Goal: Transaction & Acquisition: Purchase product/service

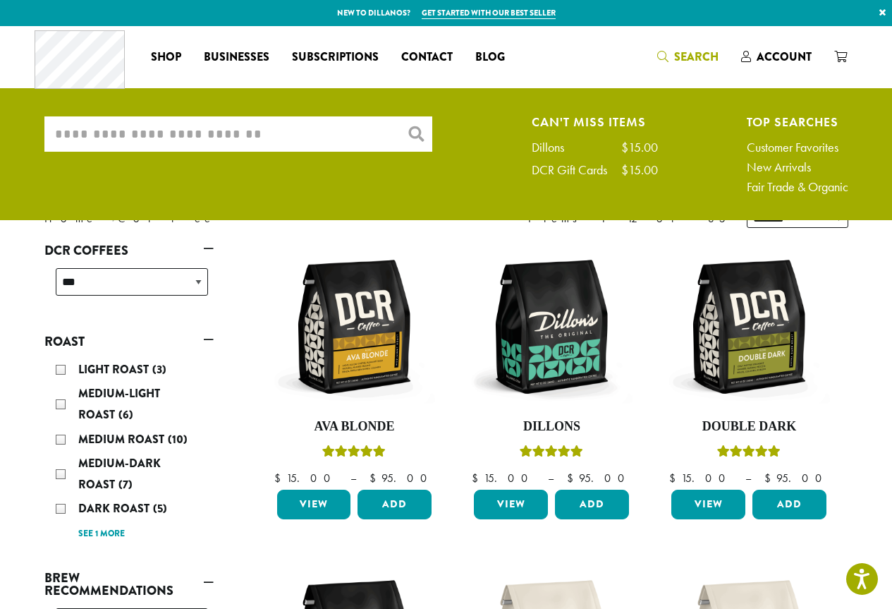
click at [248, 132] on input "What are you searching for?" at bounding box center [238, 133] width 388 height 35
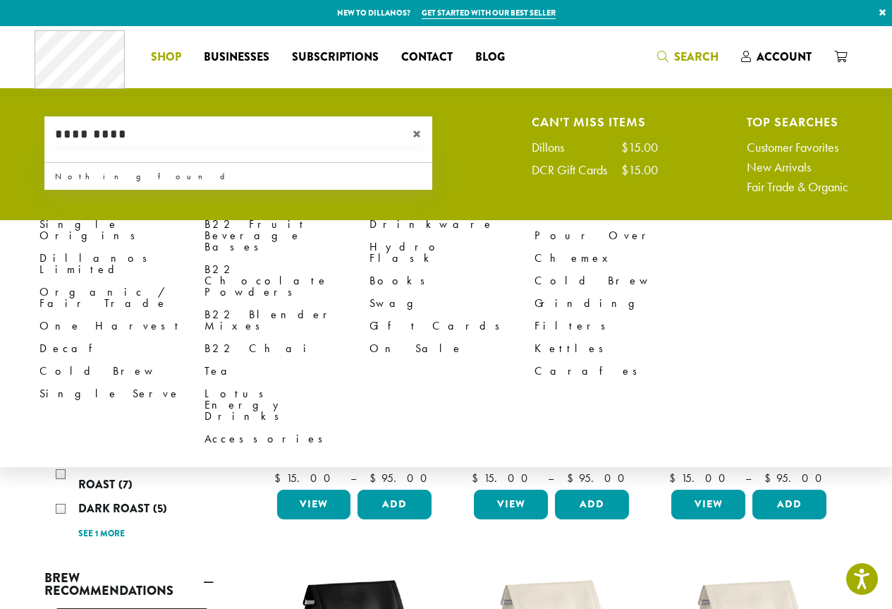
type input "*********"
click at [175, 57] on span "Shop" at bounding box center [166, 58] width 30 height 18
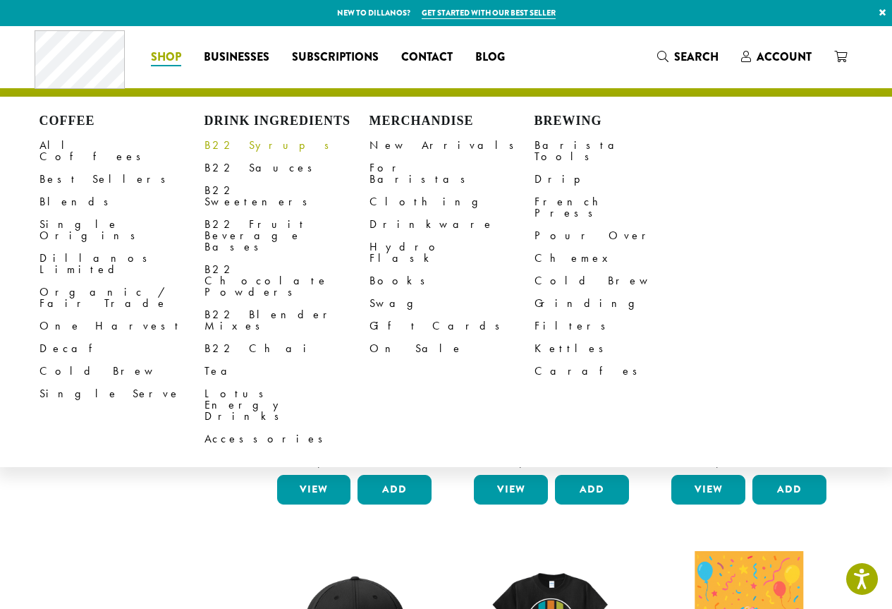
click at [227, 145] on link "B22 Syrups" at bounding box center [287, 145] width 165 height 23
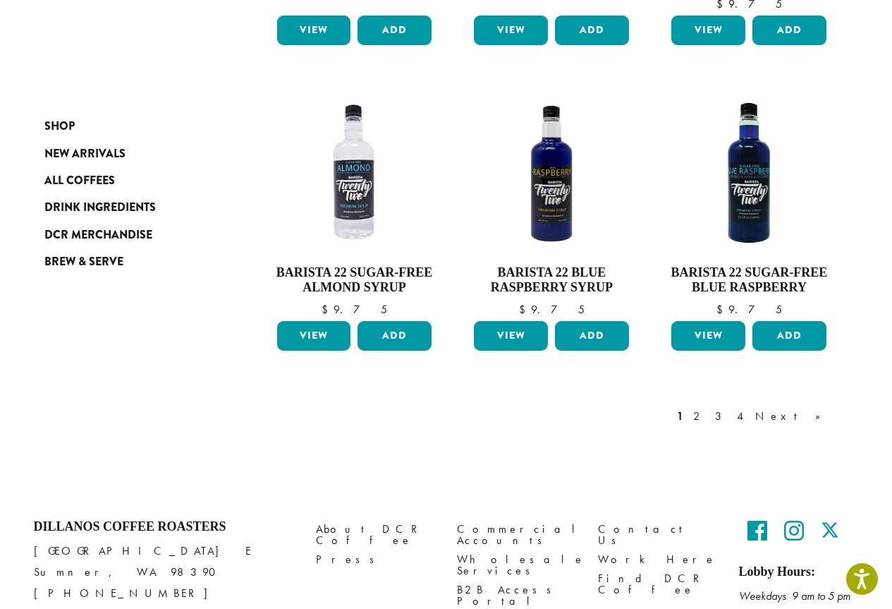
scroll to position [1229, 0]
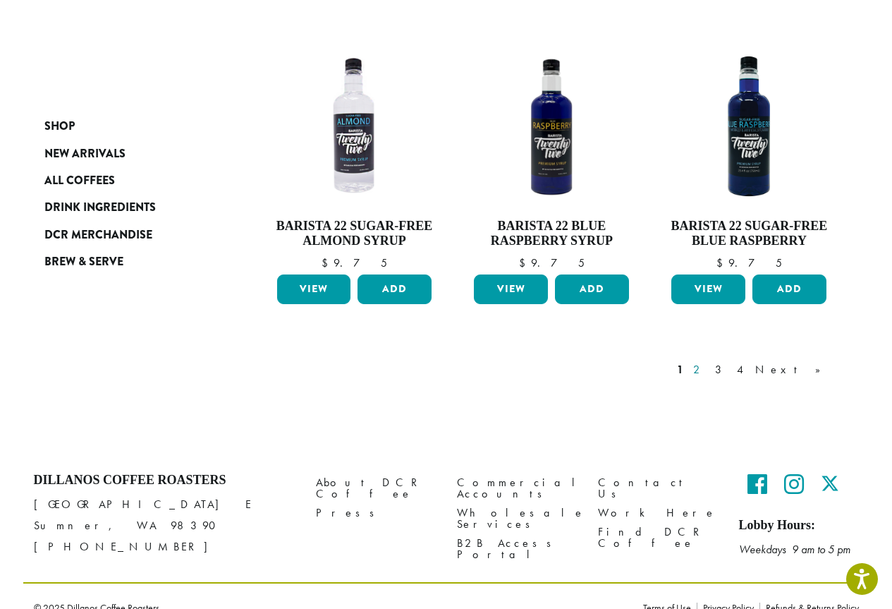
click at [708, 361] on link "2" at bounding box center [700, 369] width 18 height 17
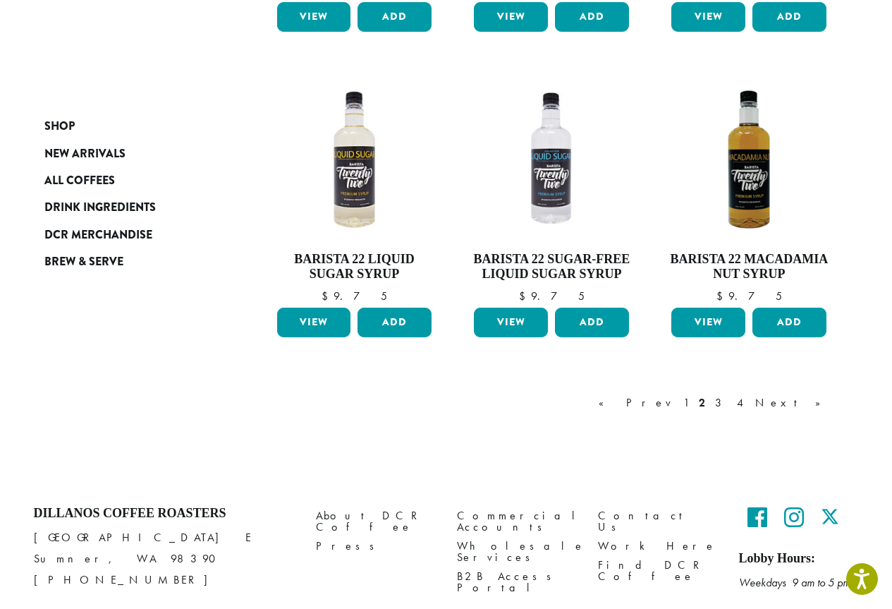
scroll to position [1145, 0]
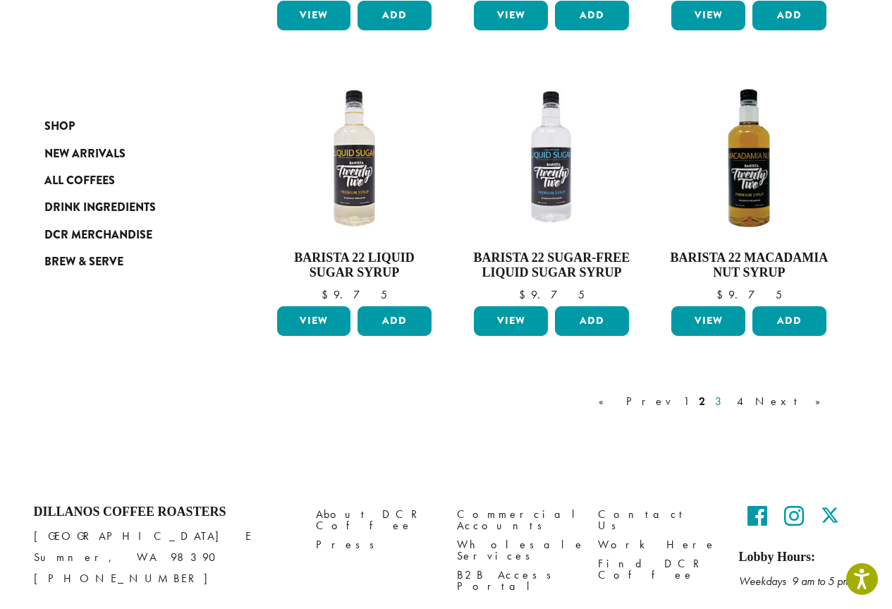
click at [730, 398] on link "3" at bounding box center [721, 401] width 18 height 17
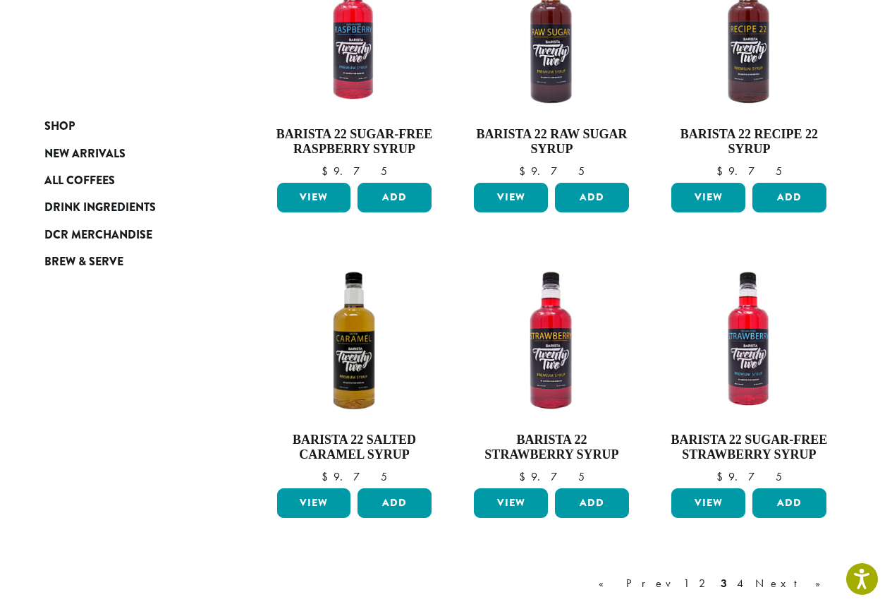
scroll to position [1074, 0]
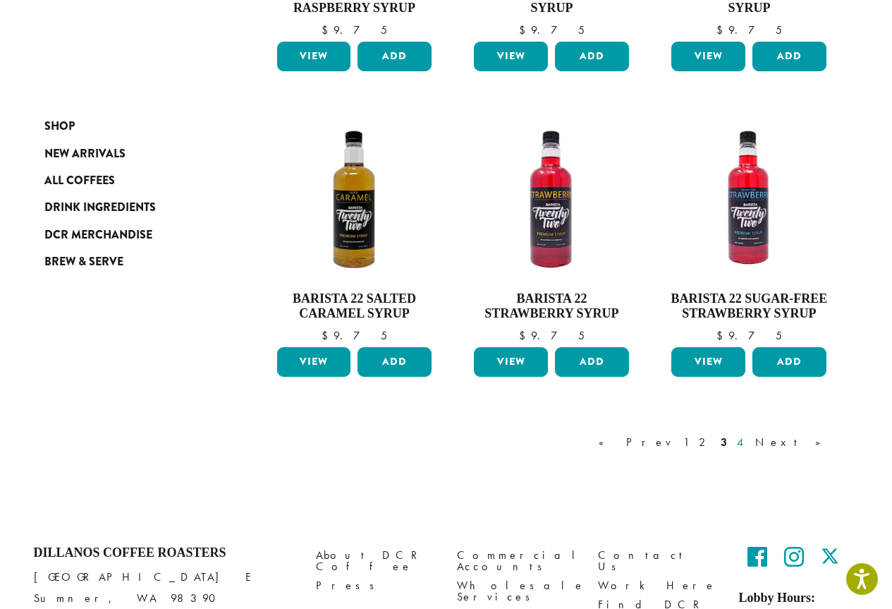
click at [748, 443] on link "4" at bounding box center [741, 442] width 14 height 17
click at [787, 443] on div "« Prev 1 2 3 4 Next »" at bounding box center [717, 456] width 242 height 66
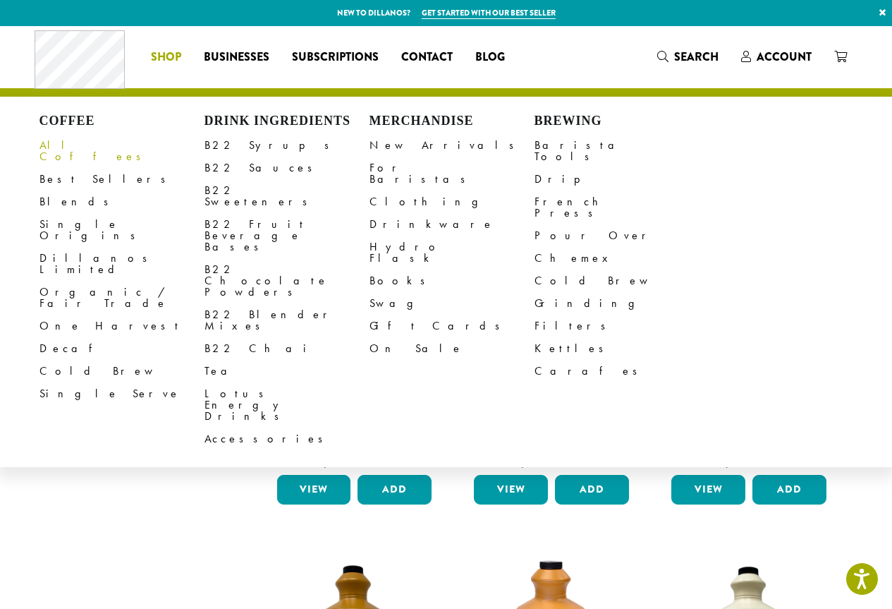
click at [58, 149] on link "All Coffees" at bounding box center [122, 151] width 165 height 34
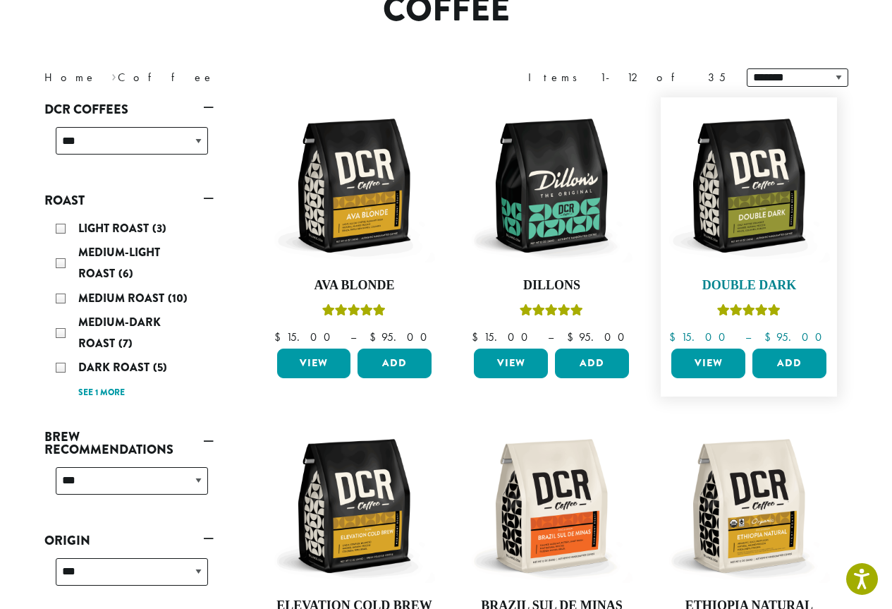
scroll to position [212, 0]
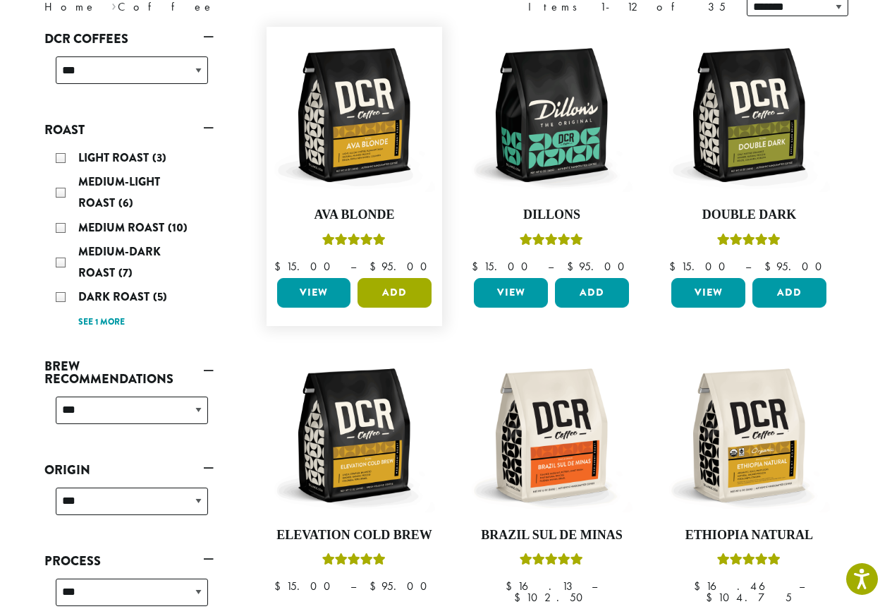
click at [403, 302] on button "Add" at bounding box center [395, 293] width 74 height 30
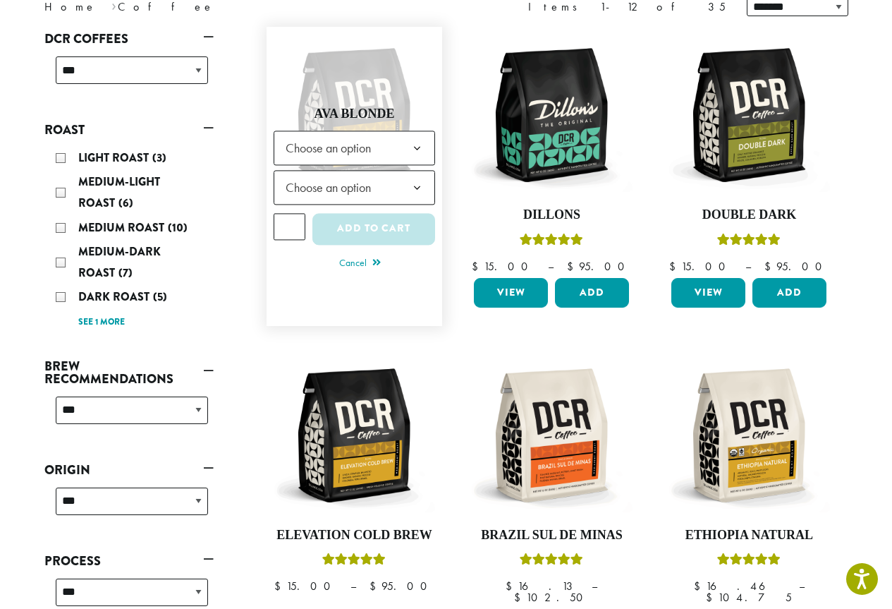
click at [363, 139] on span "Choose an option" at bounding box center [332, 148] width 105 height 28
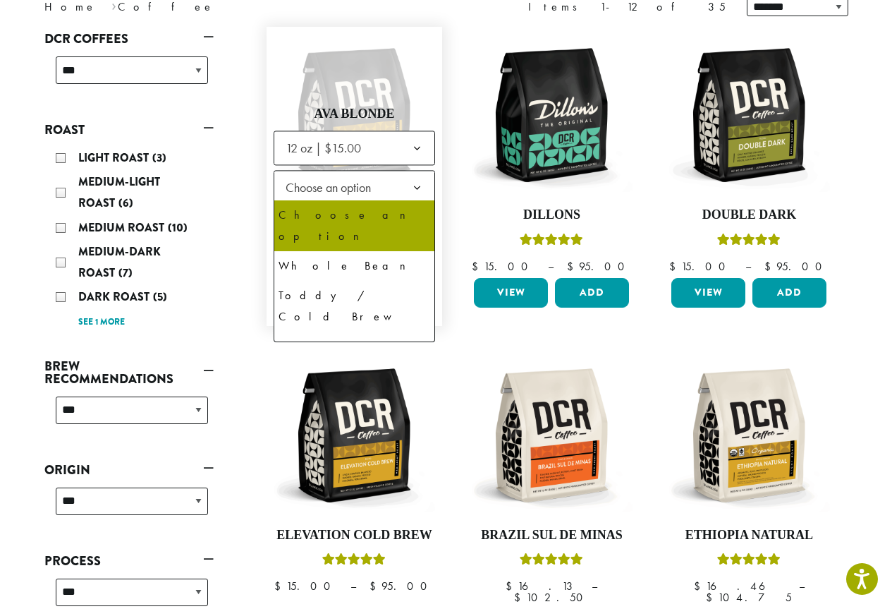
click at [356, 184] on span "Choose an option" at bounding box center [332, 188] width 105 height 28
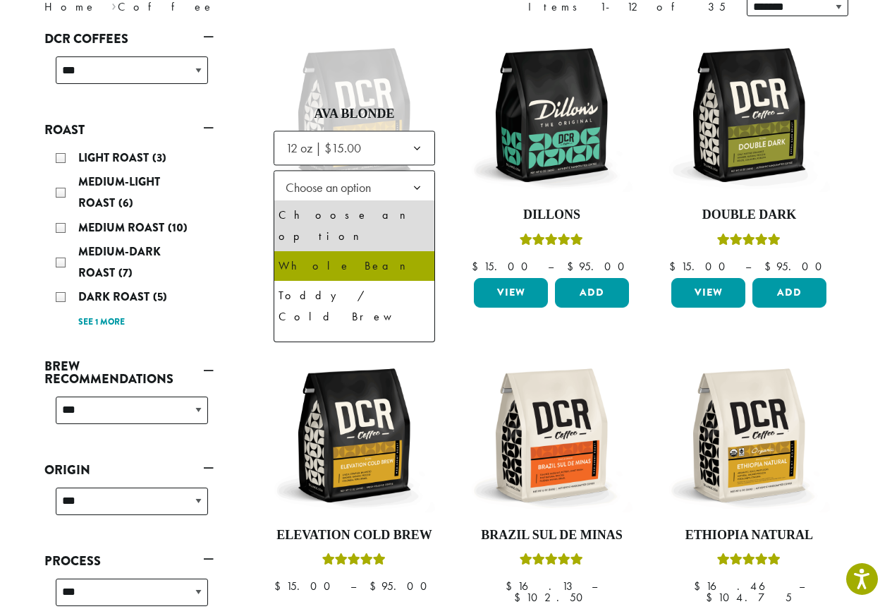
select select "*********"
select select "**********"
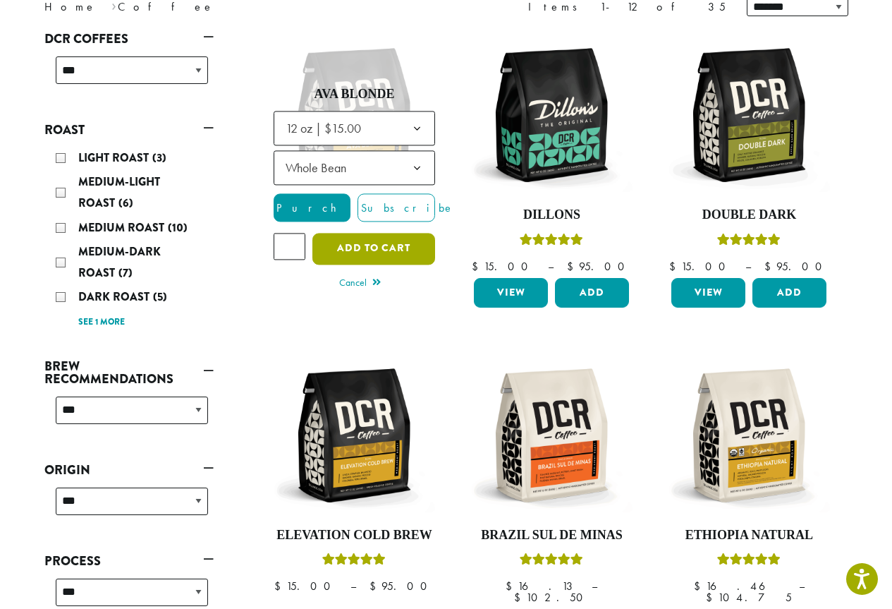
click at [363, 252] on button "Add to cart" at bounding box center [373, 249] width 123 height 32
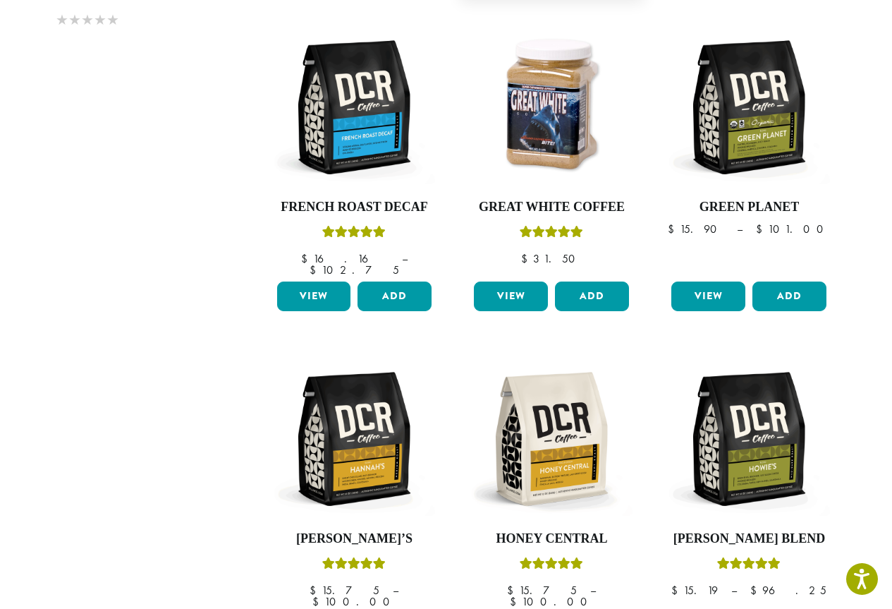
scroll to position [846, 0]
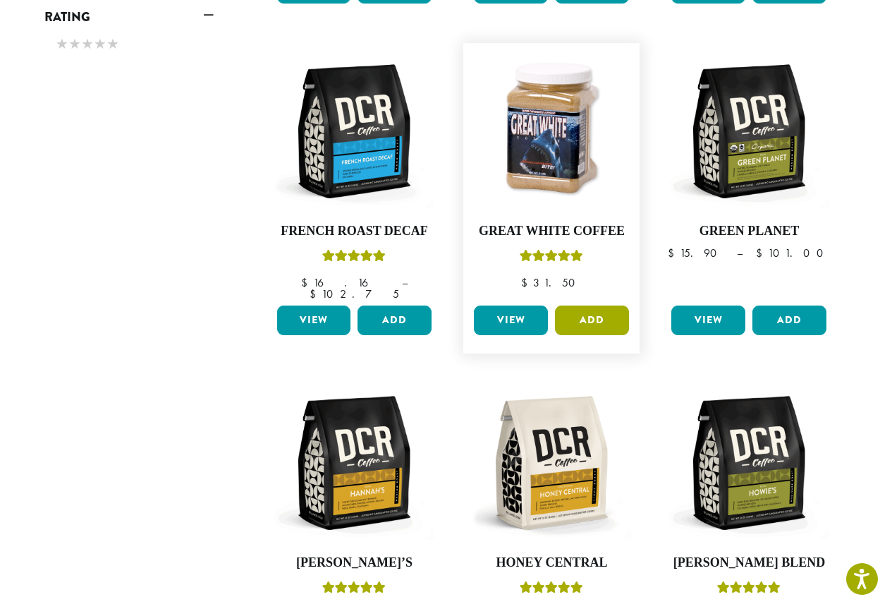
click at [598, 305] on button "Add" at bounding box center [592, 320] width 74 height 30
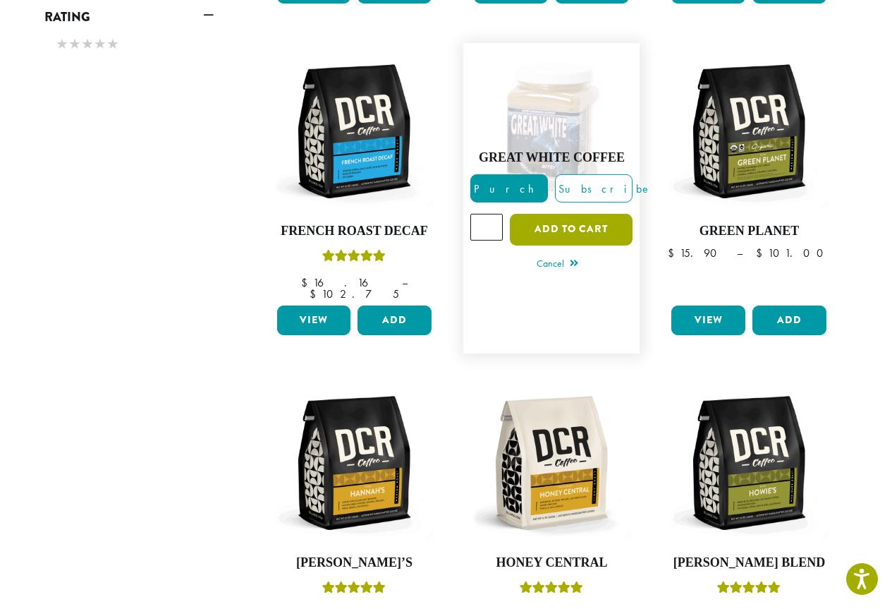
click at [578, 215] on button "Add to cart" at bounding box center [571, 230] width 123 height 32
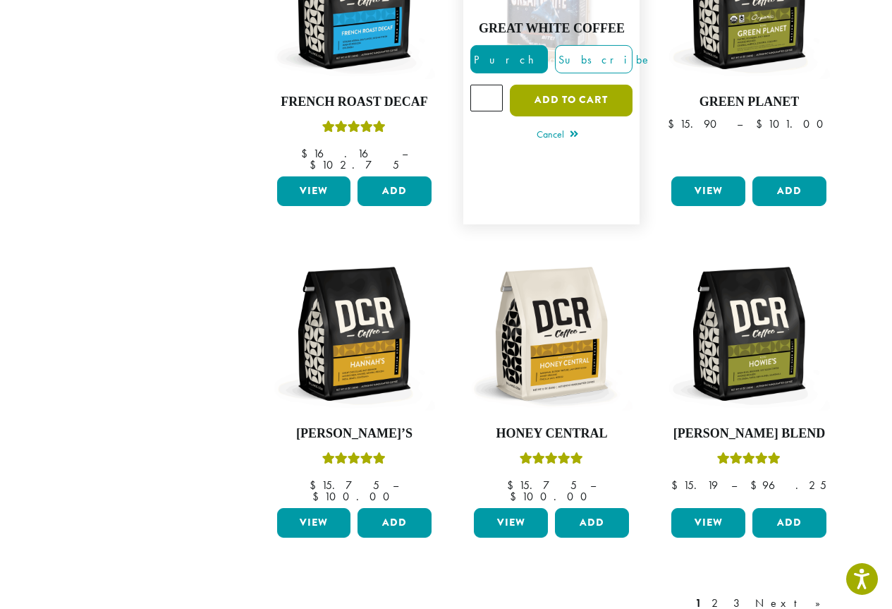
scroll to position [988, 0]
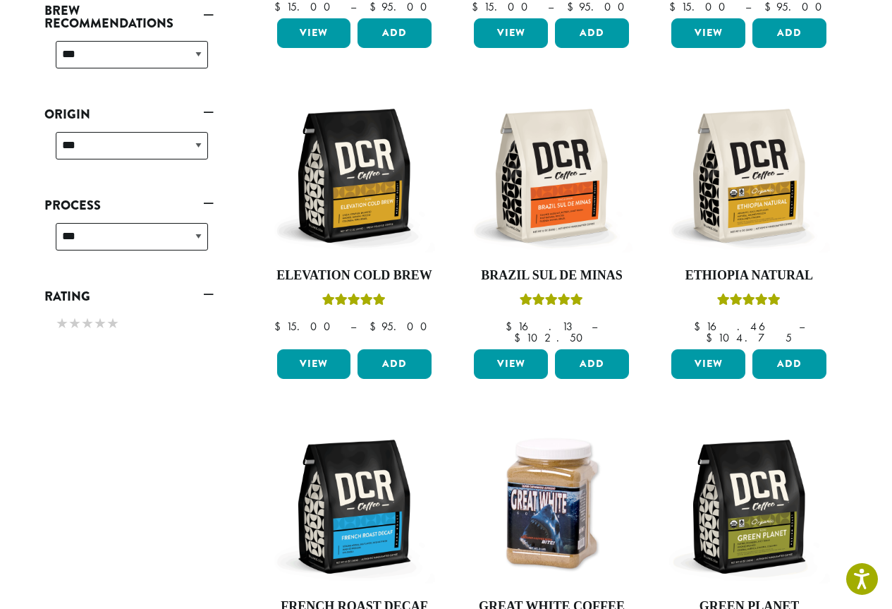
scroll to position [214, 0]
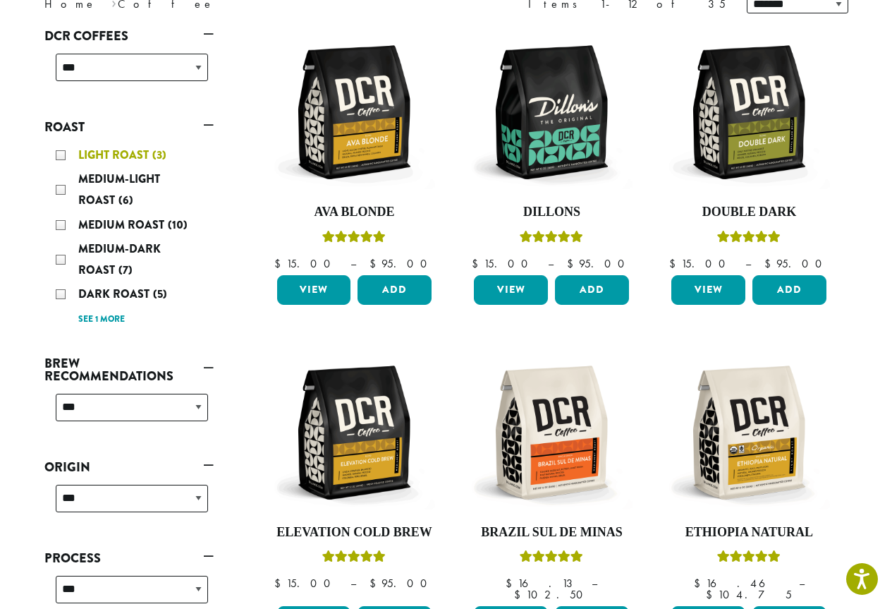
click at [142, 149] on span "Light Roast" at bounding box center [115, 155] width 74 height 16
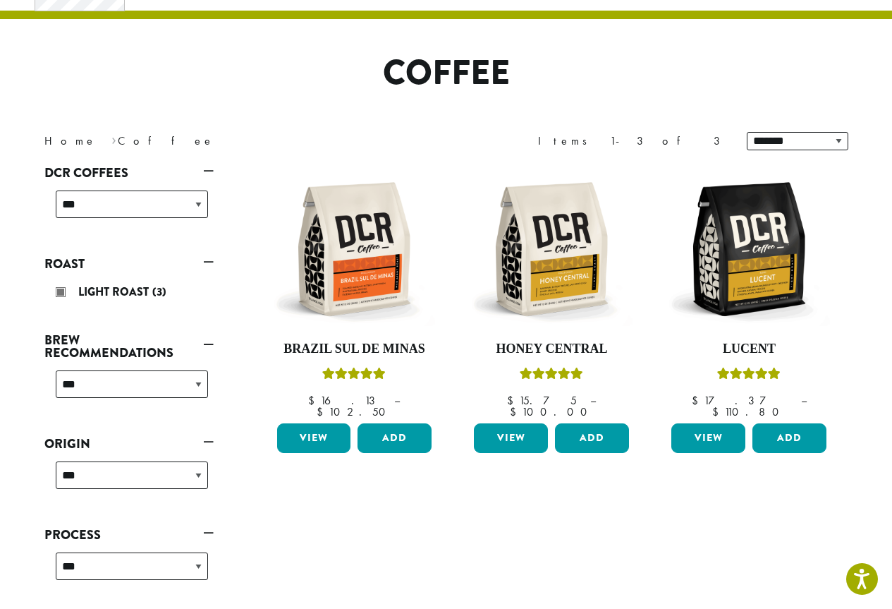
scroll to position [148, 0]
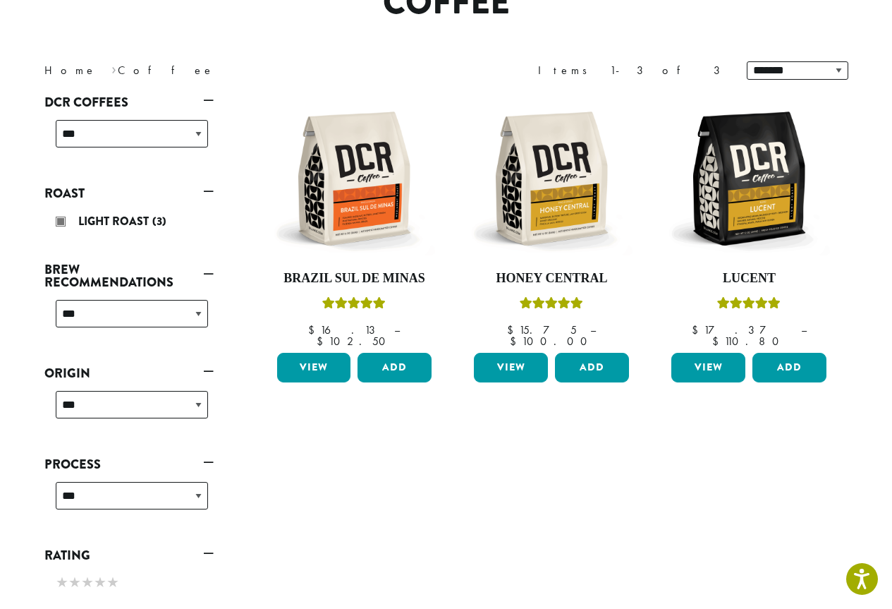
click at [204, 193] on link "Roast" at bounding box center [128, 193] width 169 height 24
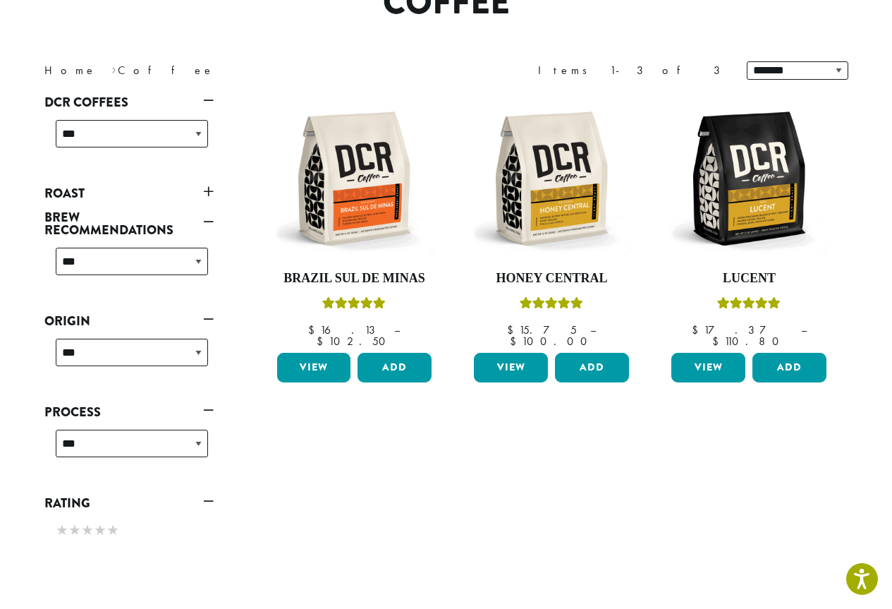
click at [204, 193] on link "Roast" at bounding box center [128, 193] width 169 height 24
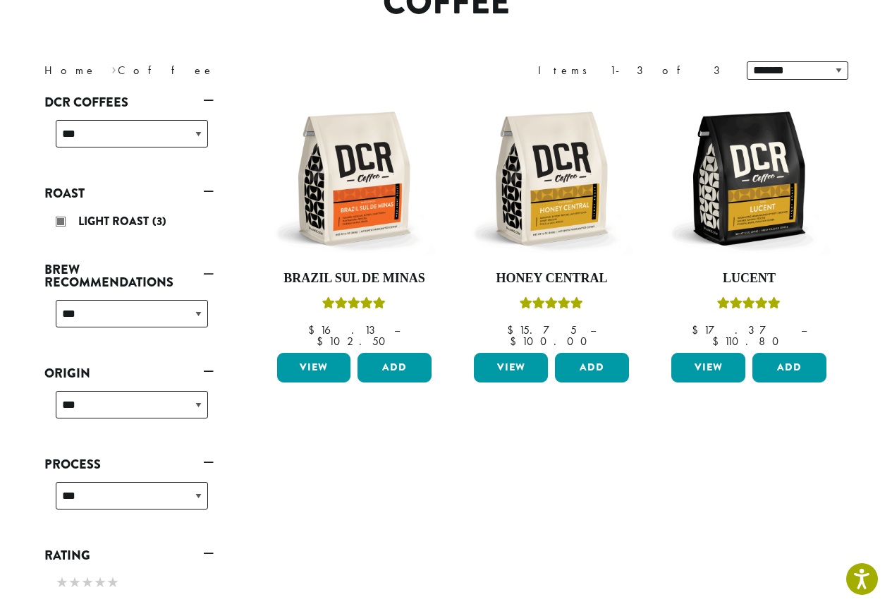
scroll to position [214, 0]
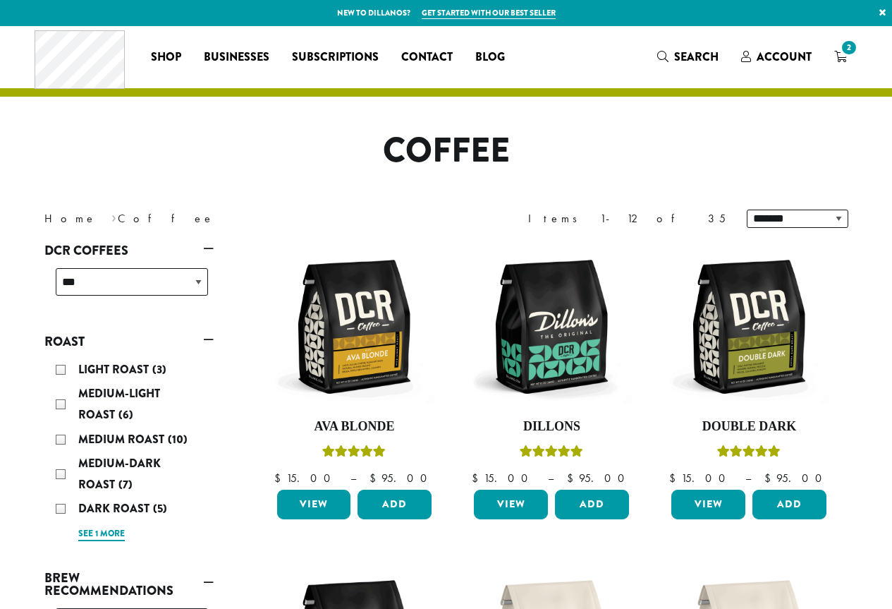
scroll to position [212, 0]
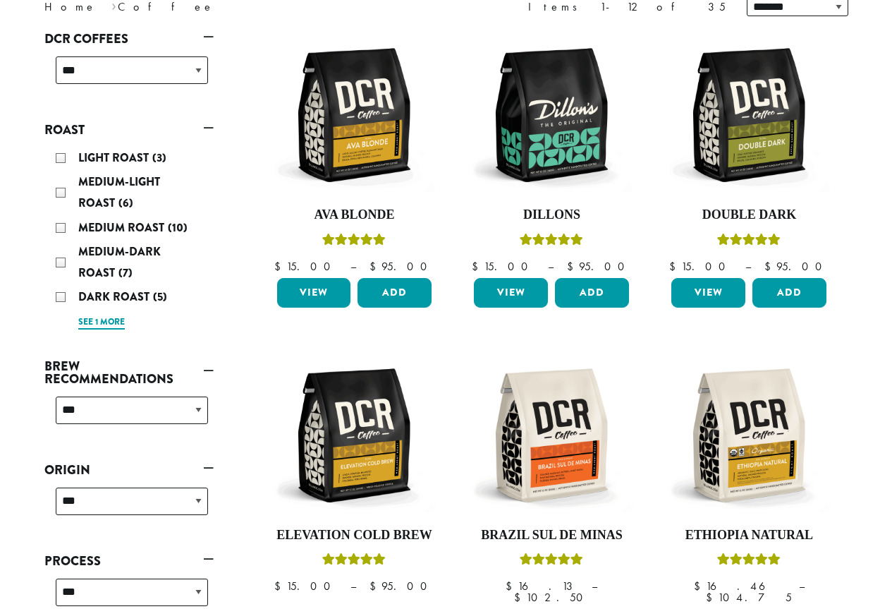
click at [110, 318] on link "See 1 more" at bounding box center [101, 322] width 47 height 14
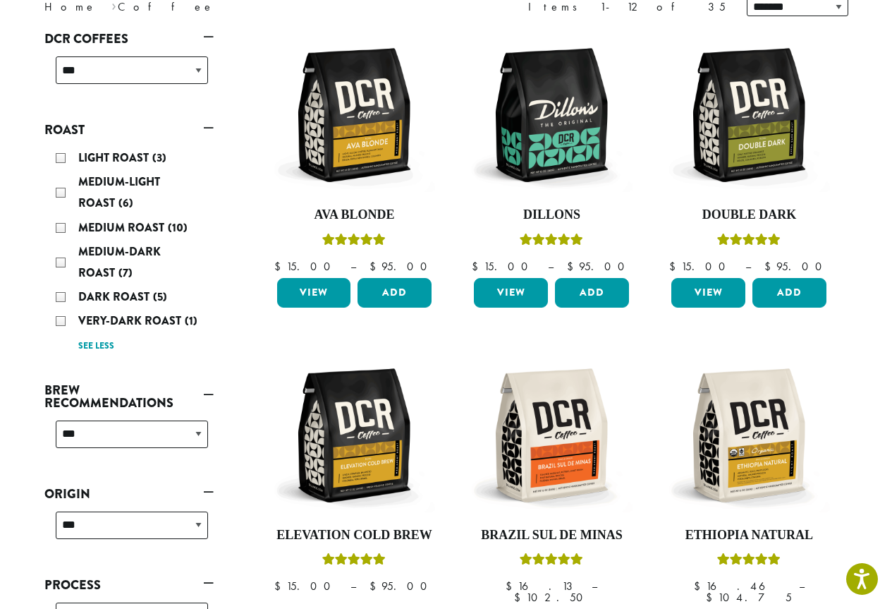
scroll to position [0, 0]
click at [60, 189] on div "Medium-Light Roast (6)" at bounding box center [132, 192] width 152 height 42
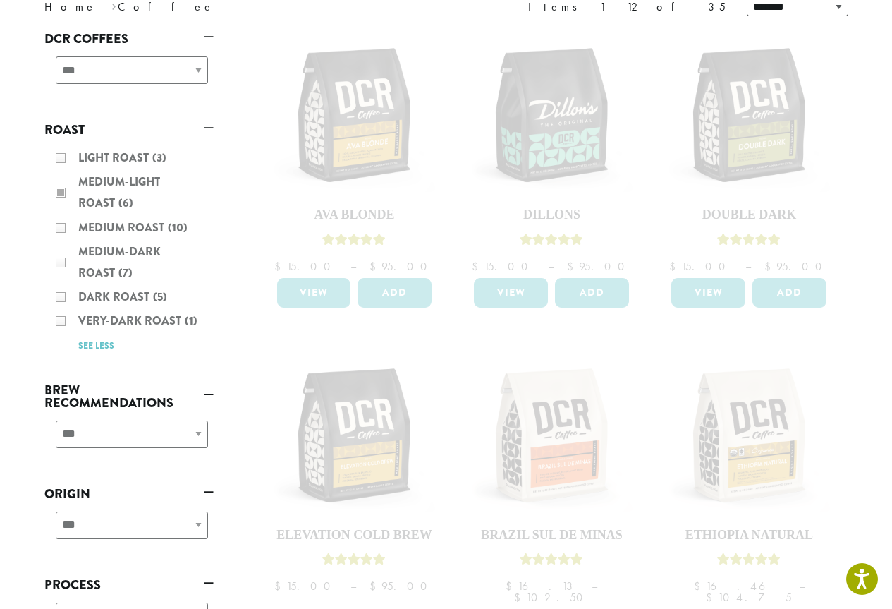
click at [60, 154] on div "Light Roast (3) Medium-Light Roast (6) Medium Roast (10) Medium-Dark Roast (7) …" at bounding box center [128, 251] width 169 height 219
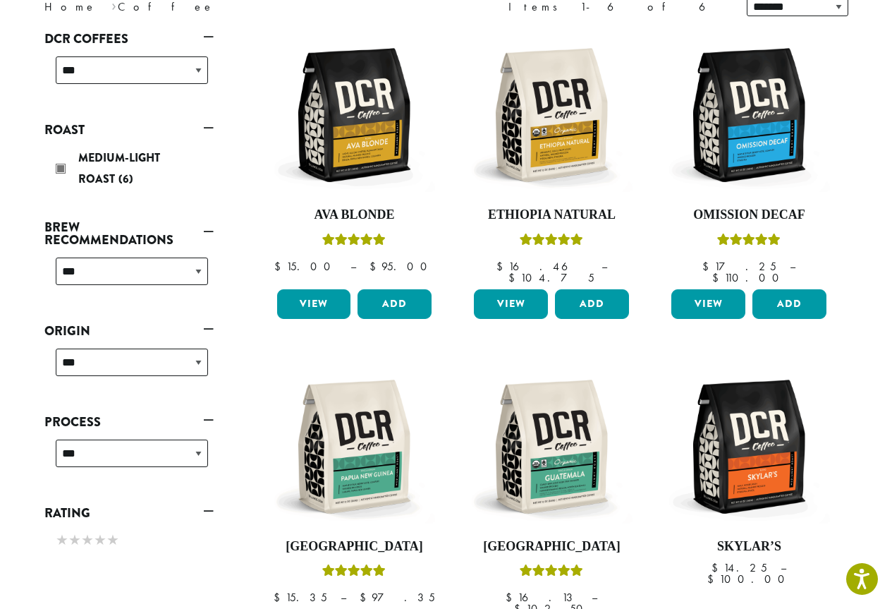
click at [60, 154] on li "Roast Medium-Light Roast (6)" at bounding box center [128, 158] width 169 height 80
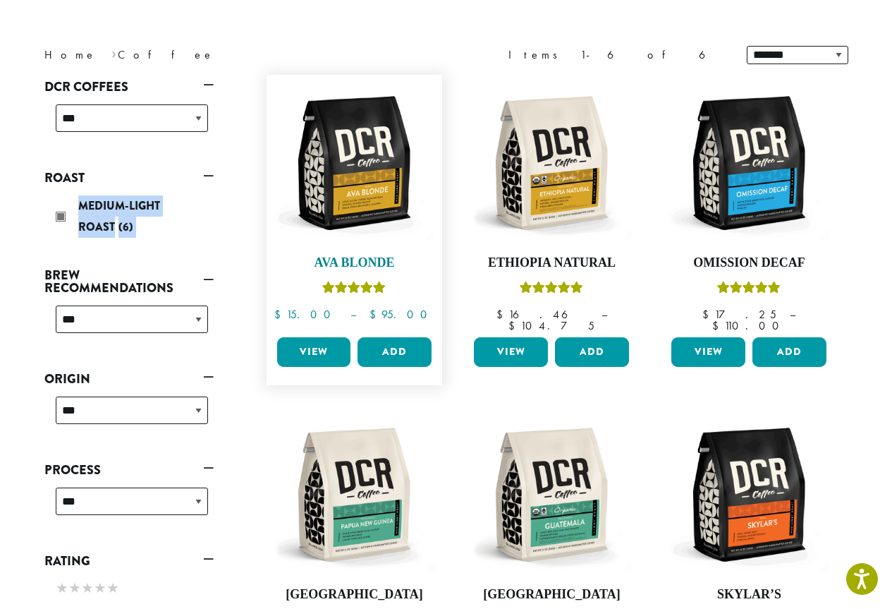
scroll to position [157, 0]
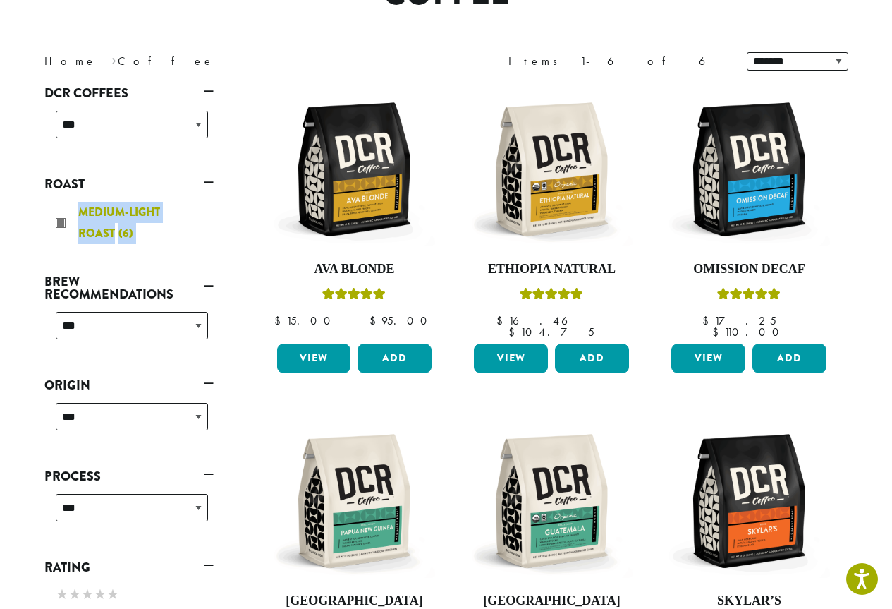
click at [61, 230] on div "Medium-Light Roast (6)" at bounding box center [132, 223] width 152 height 42
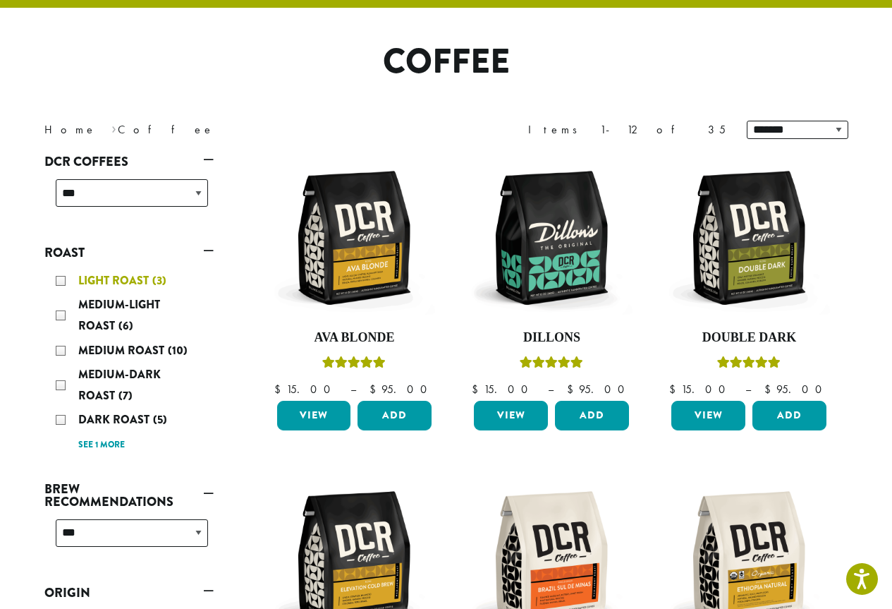
scroll to position [87, 0]
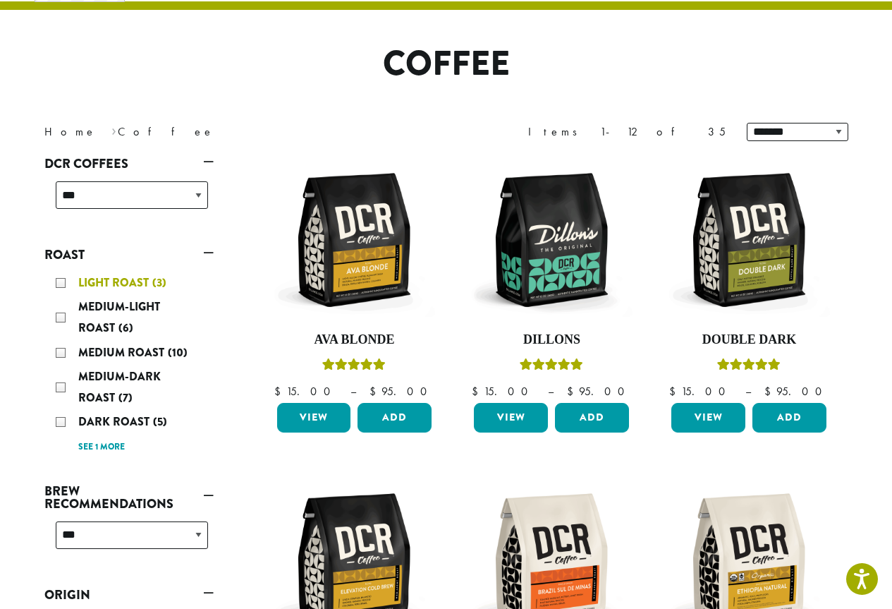
click at [83, 283] on span "Light Roast" at bounding box center [115, 282] width 74 height 16
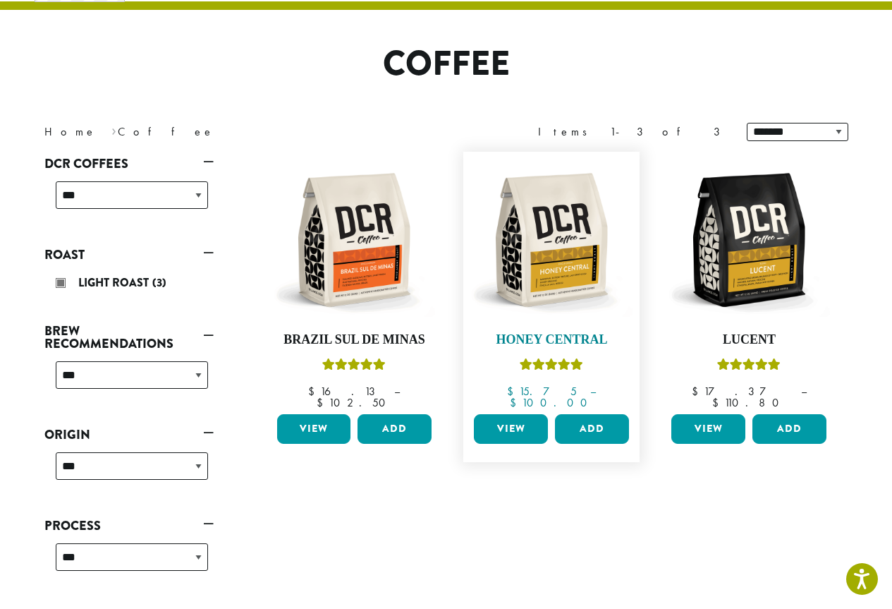
click at [542, 250] on img at bounding box center [552, 240] width 162 height 162
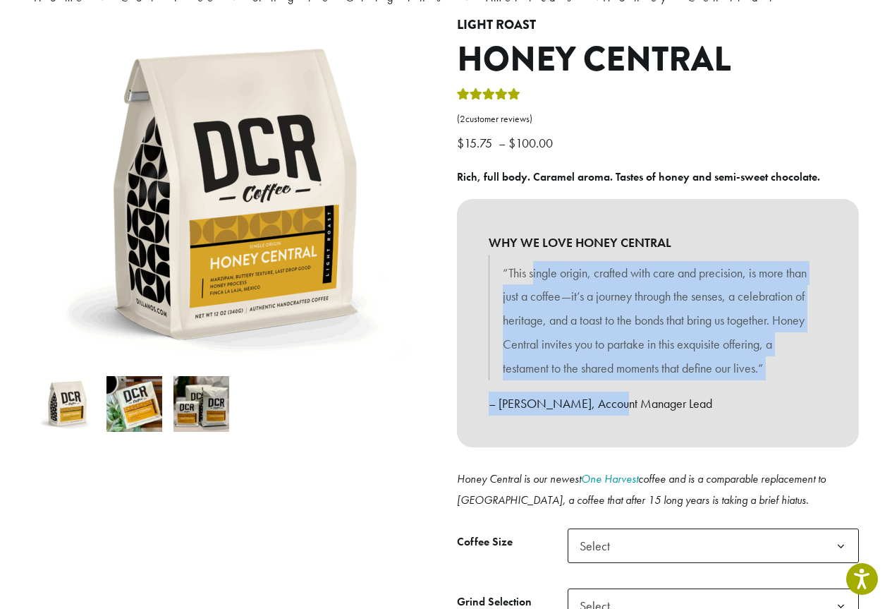
drag, startPoint x: 533, startPoint y: 261, endPoint x: 620, endPoint y: 384, distance: 150.9
click at [620, 384] on div "“This single origin, crafted with care and precision, is more than just a coffe…" at bounding box center [658, 335] width 339 height 161
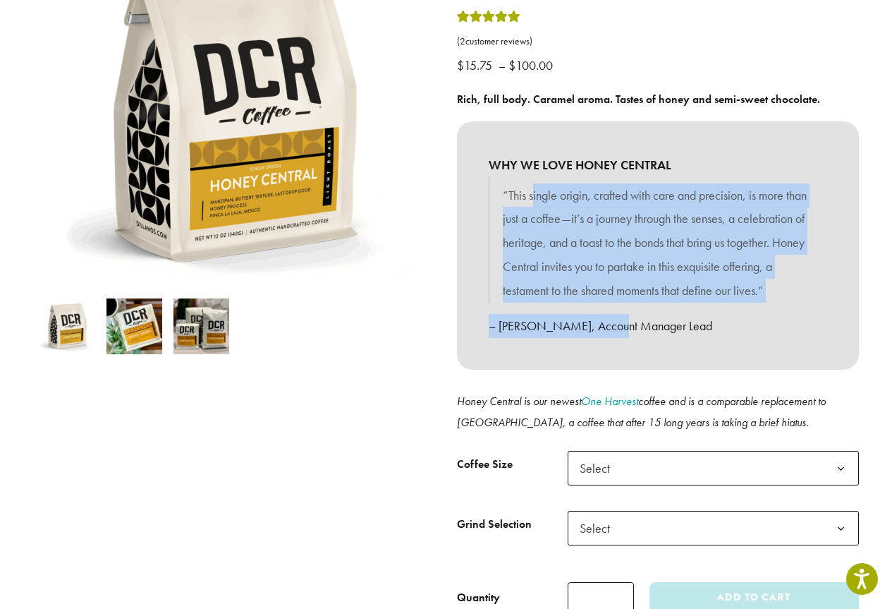
scroll to position [212, 0]
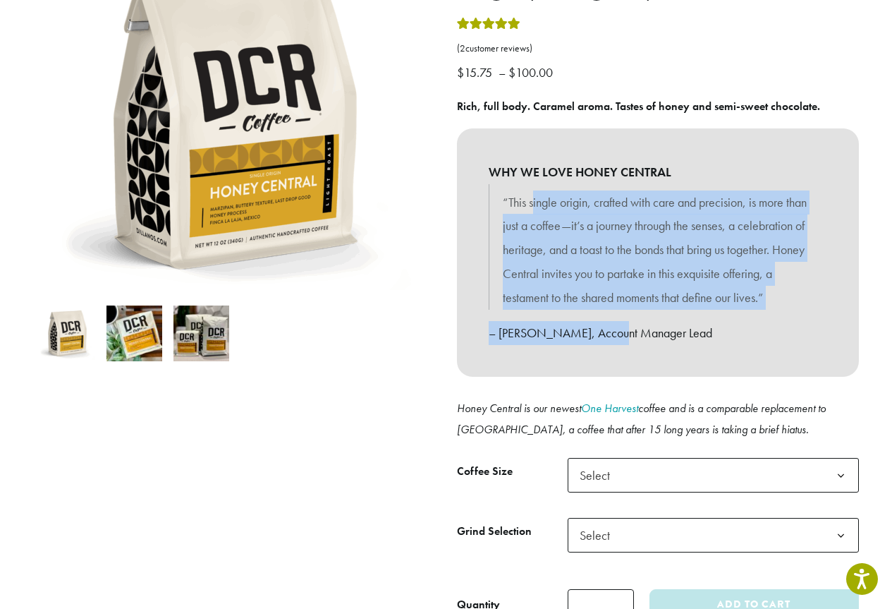
click at [130, 337] on img at bounding box center [135, 333] width 56 height 56
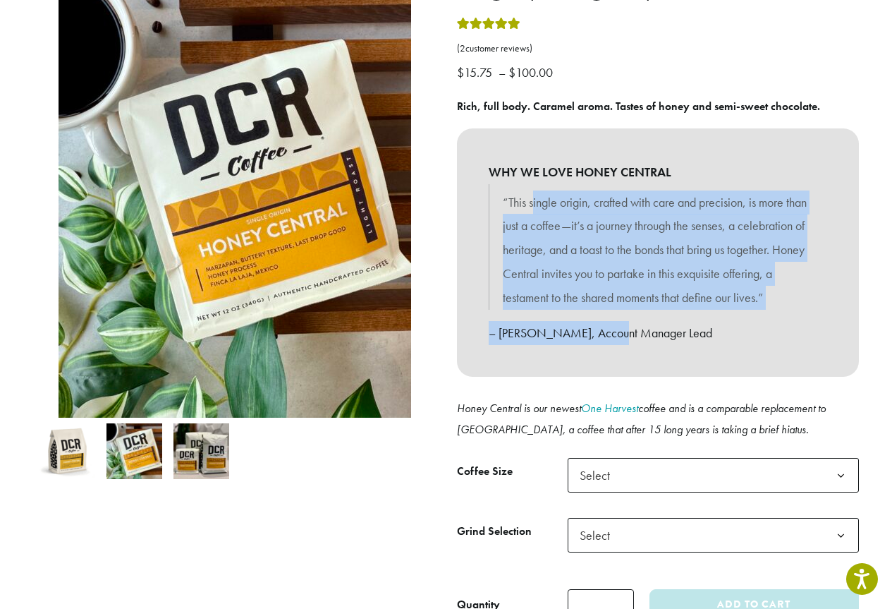
click at [186, 460] on img at bounding box center [202, 451] width 56 height 56
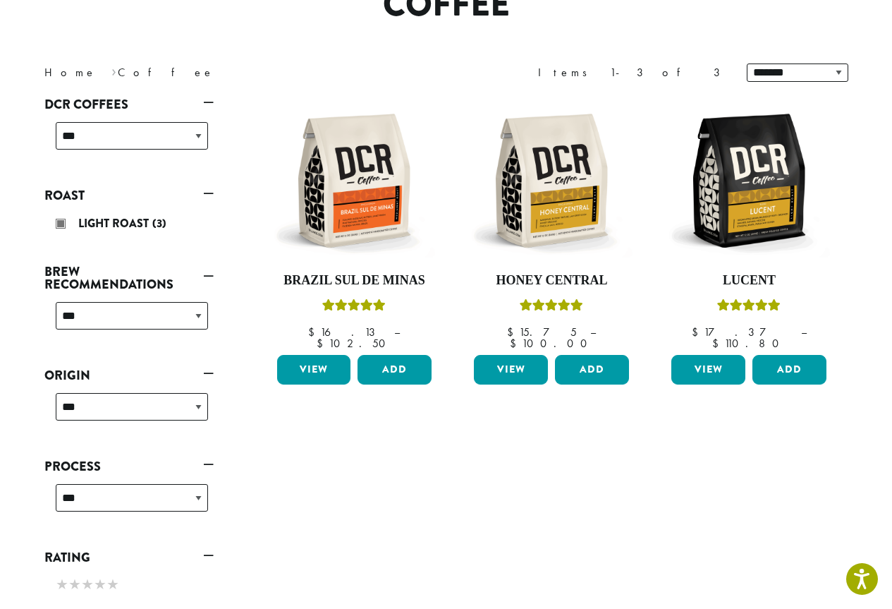
scroll to position [228, 0]
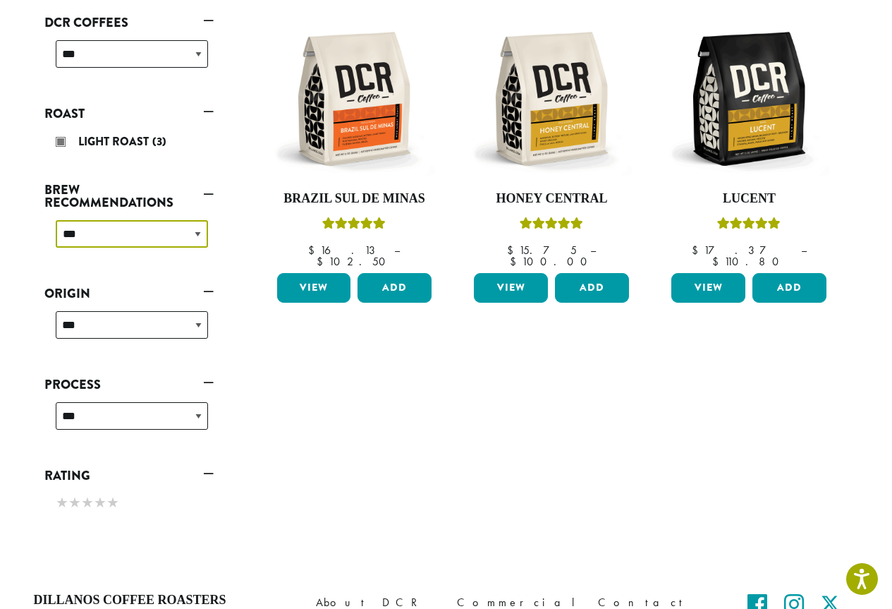
click at [164, 228] on select "**********" at bounding box center [132, 234] width 152 height 28
select select "********"
click at [56, 220] on select "**********" at bounding box center [132, 234] width 152 height 28
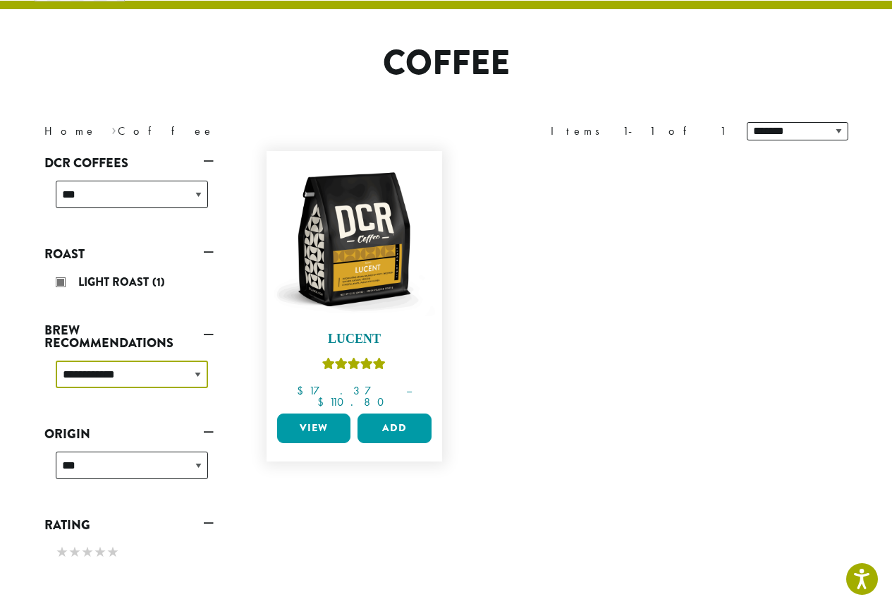
scroll to position [87, 0]
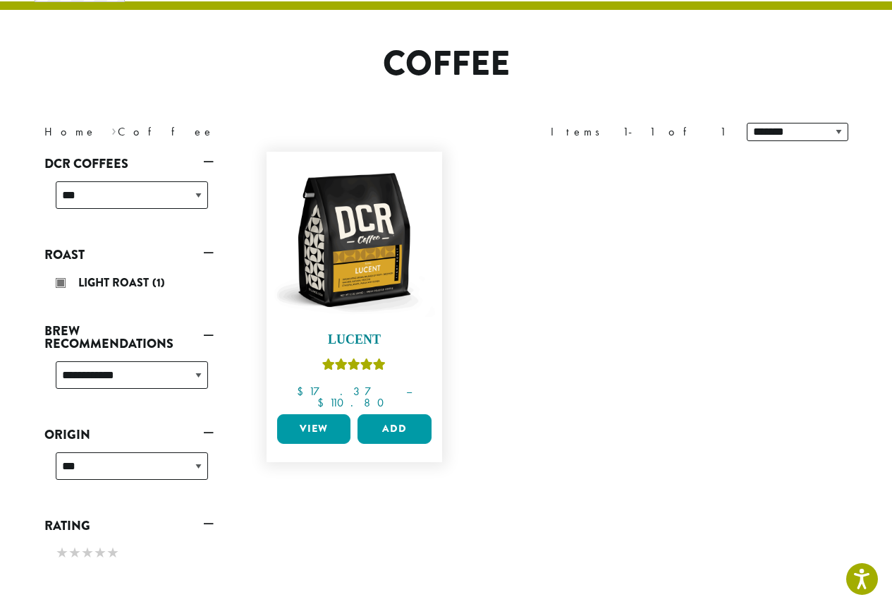
click at [386, 230] on img at bounding box center [354, 240] width 162 height 162
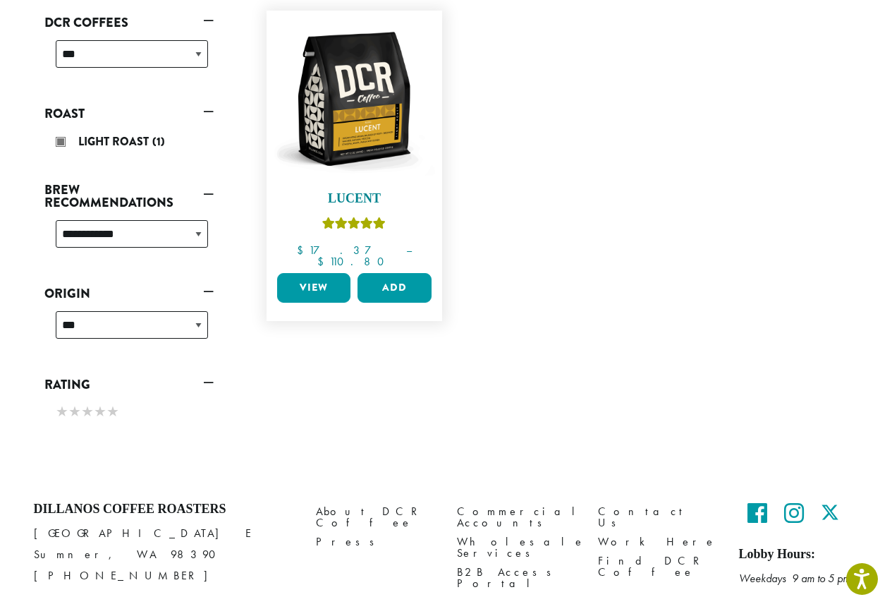
scroll to position [182, 0]
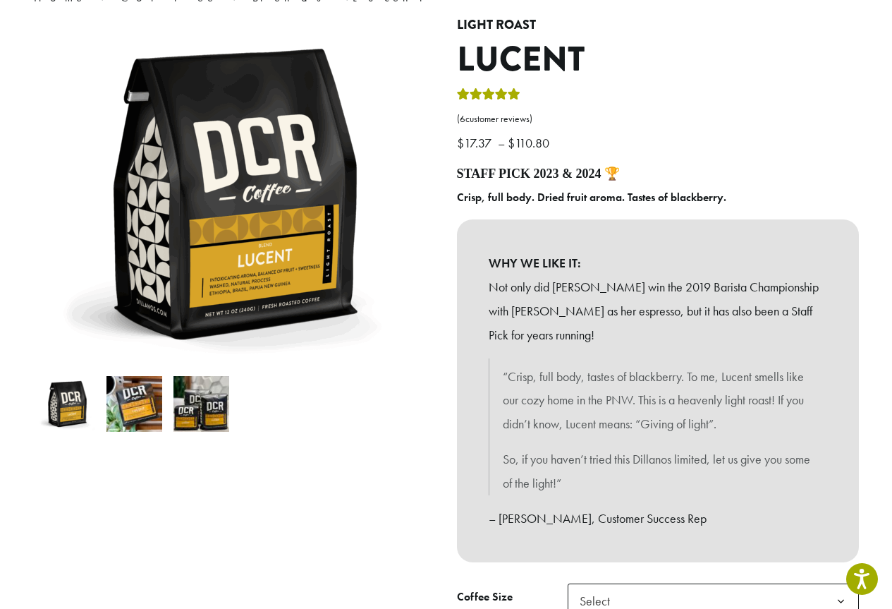
scroll to position [212, 0]
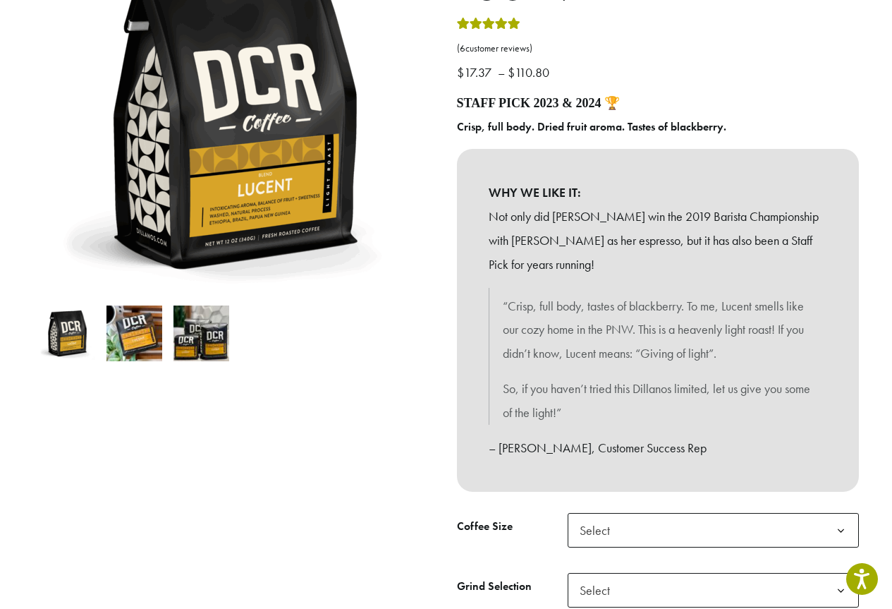
click at [118, 321] on img at bounding box center [135, 333] width 56 height 56
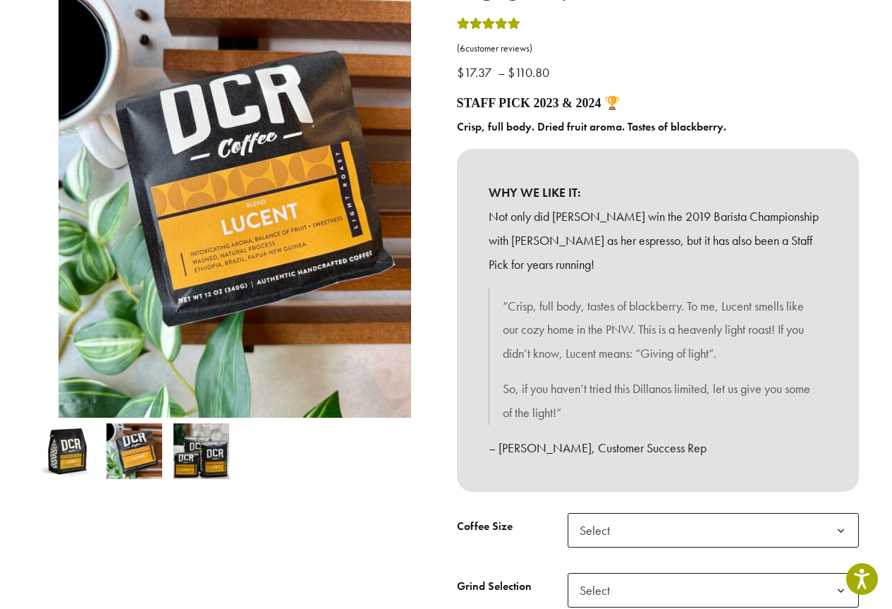
click at [205, 443] on img at bounding box center [202, 451] width 56 height 56
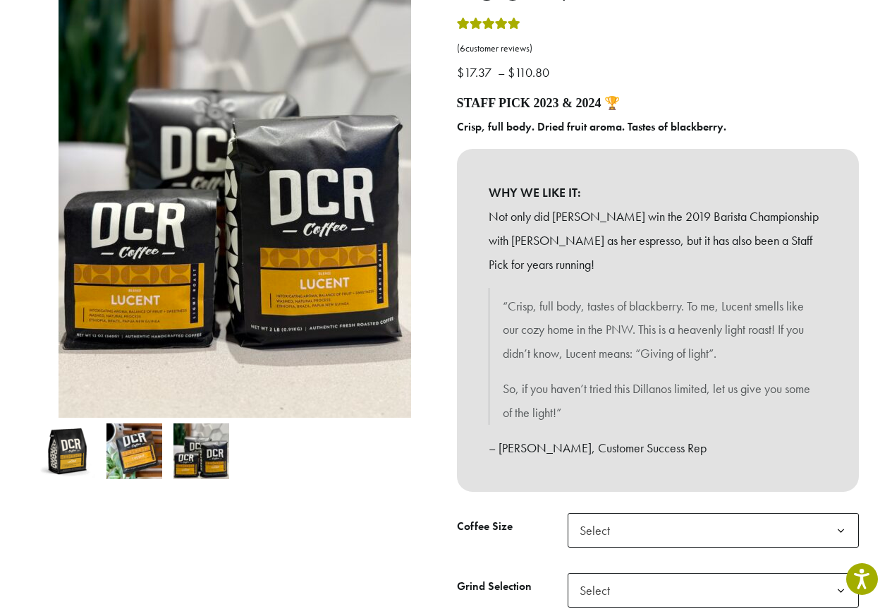
scroll to position [0, 0]
